Goal: Find contact information: Find contact information

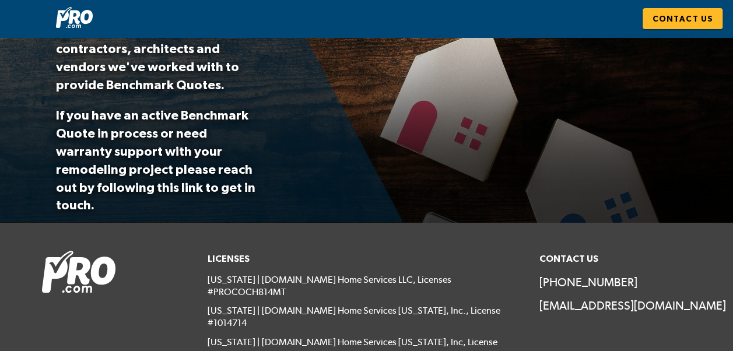
click at [514, 195] on div "Benchmark Quotes & Construction Services We are no longer offering the Benchmar…" at bounding box center [366, 83] width 733 height 330
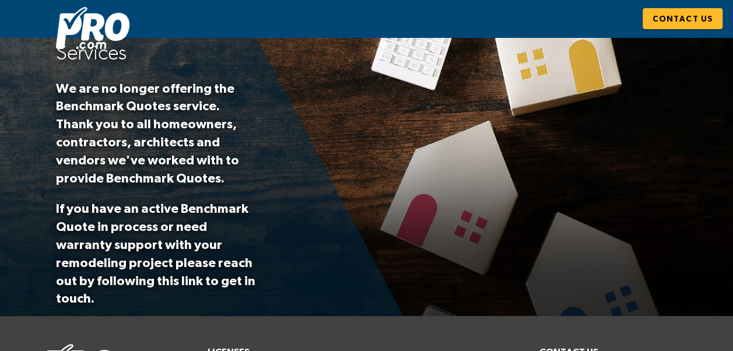
click at [610, 232] on div "Benchmark Quotes & Construction Services We are no longer offering the Benchmar…" at bounding box center [366, 177] width 733 height 330
click at [684, 15] on span "Contact Us" at bounding box center [682, 19] width 61 height 15
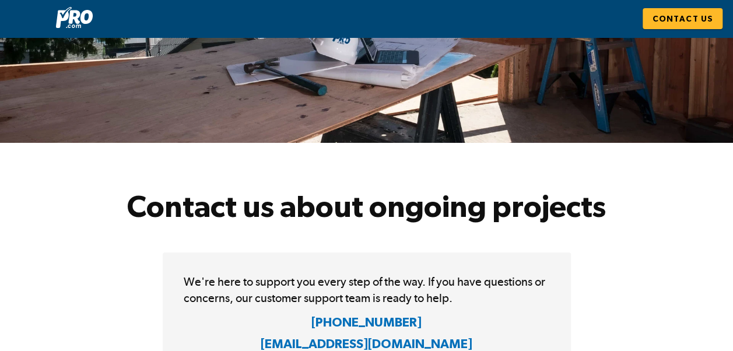
click at [625, 251] on div "We're here to support you every step of the way. If you have questions or conce…" at bounding box center [366, 315] width 638 height 142
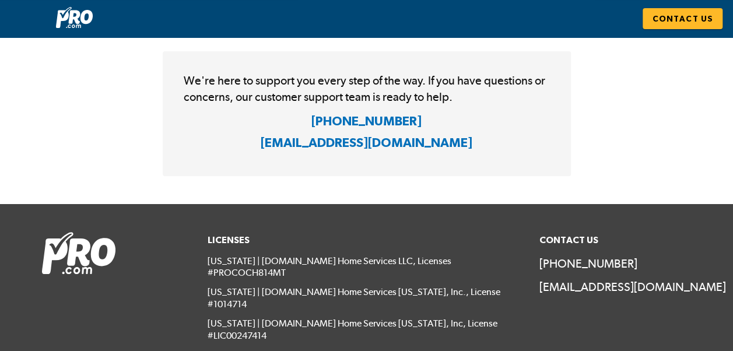
scroll to position [217, 0]
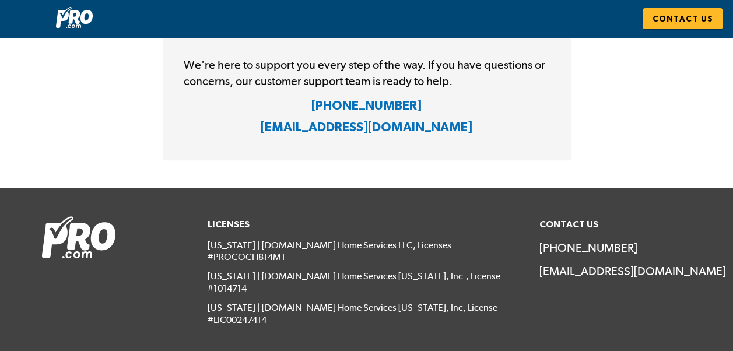
click at [647, 183] on section "We're here to support you every step of the way. If you have questions or conce…" at bounding box center [366, 98] width 733 height 181
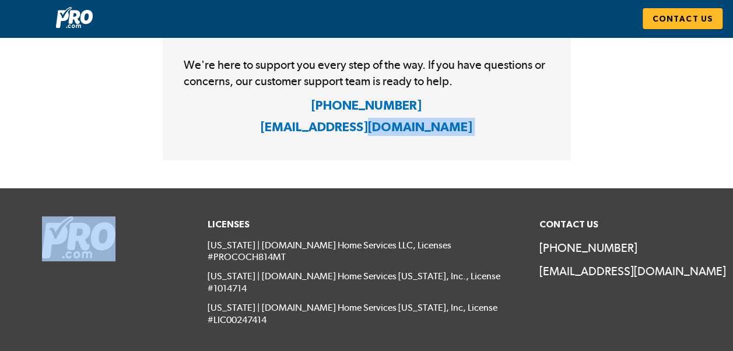
click at [647, 183] on section "We're here to support you every step of the way. If you have questions or conce…" at bounding box center [366, 98] width 733 height 181
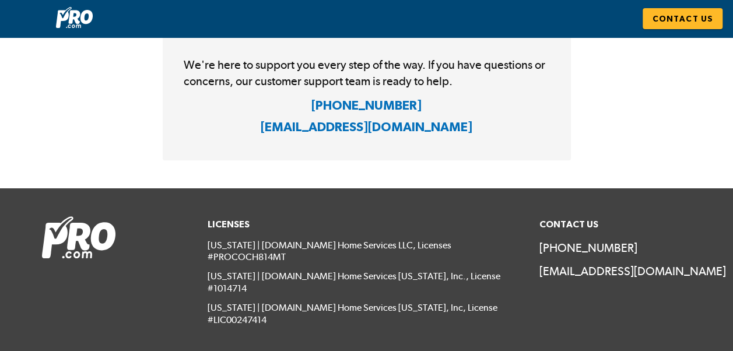
click at [578, 82] on div "We're here to support you every step of the way. If you have questions or conce…" at bounding box center [366, 98] width 425 height 142
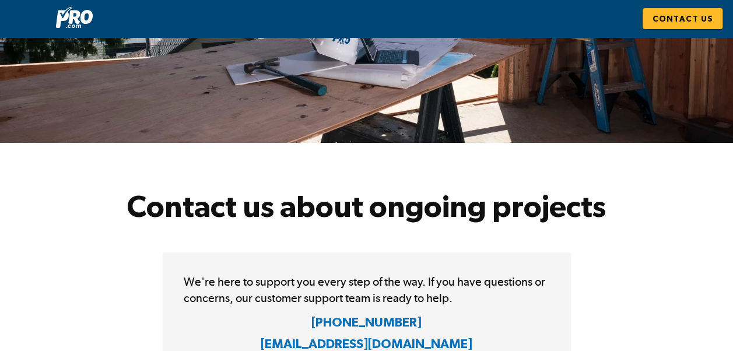
click at [705, 253] on section "We're here to support you every step of the way. If you have questions or conce…" at bounding box center [366, 314] width 733 height 181
